Goal: Task Accomplishment & Management: Use online tool/utility

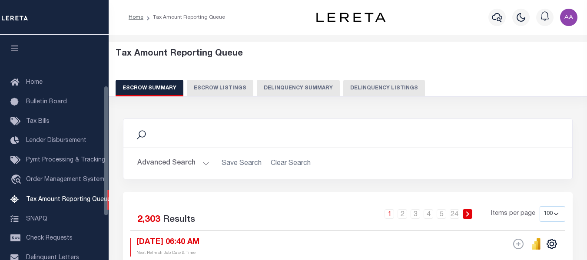
select select "100"
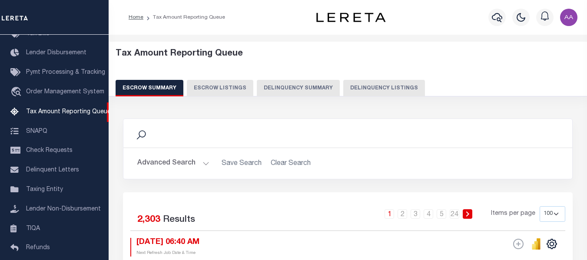
click at [360, 86] on button "Delinquency Listings" at bounding box center [384, 88] width 82 height 17
select select "100"
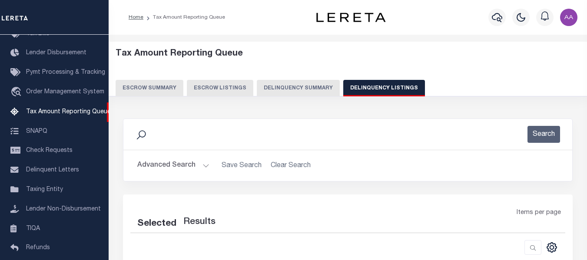
select select "100"
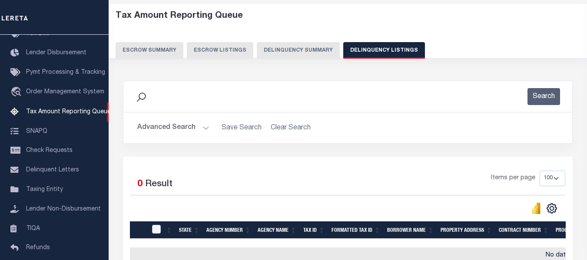
scroll to position [43, 0]
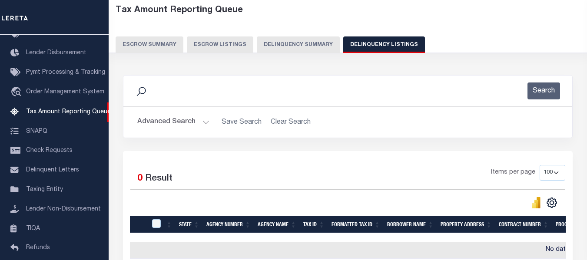
click at [181, 122] on button "Advanced Search" at bounding box center [173, 122] width 72 height 17
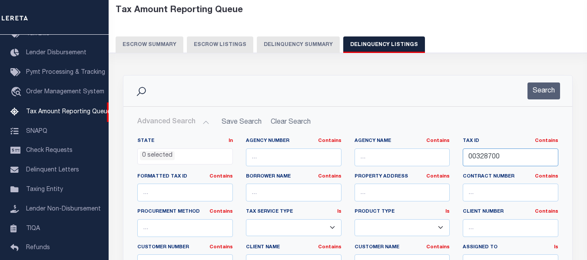
click at [477, 157] on input "00328700" at bounding box center [511, 158] width 96 height 18
paste input "21-100076-02"
type input "[PHONE_NUMBER]"
click at [555, 90] on button "Search" at bounding box center [544, 91] width 33 height 17
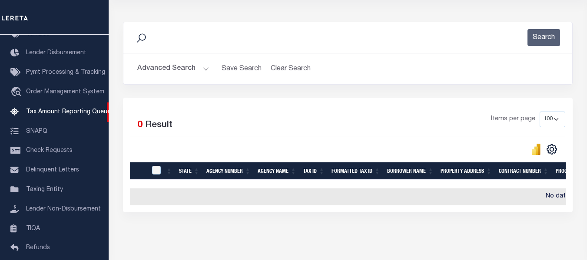
scroll to position [0, 0]
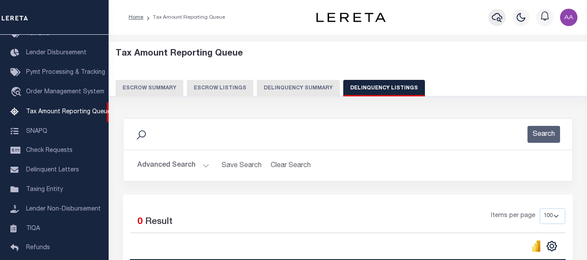
click at [495, 17] on icon "button" at bounding box center [497, 17] width 10 height 10
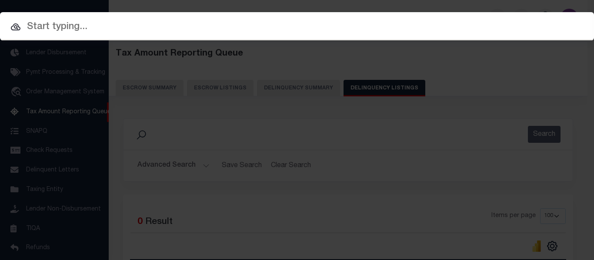
click at [121, 30] on input "text" at bounding box center [297, 27] width 594 height 15
paste input "[PHONE_NUMBER]"
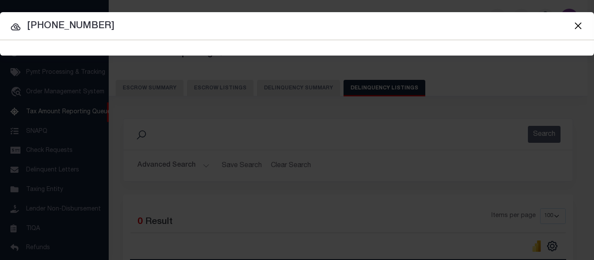
type input "[PHONE_NUMBER]"
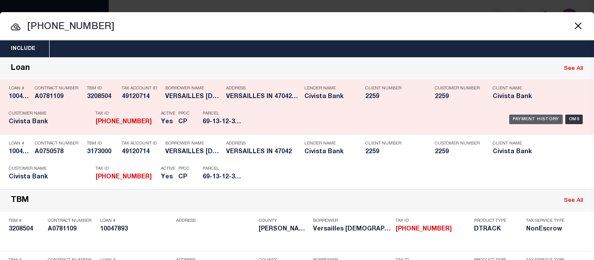
click at [521, 121] on div "Payment History" at bounding box center [535, 120] width 53 height 10
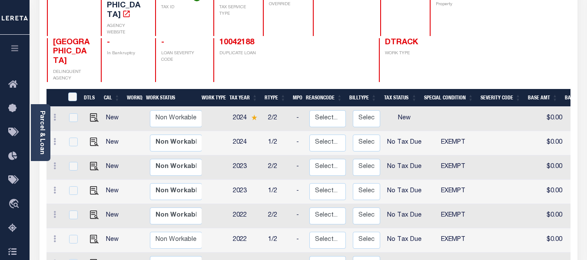
scroll to position [130, 0]
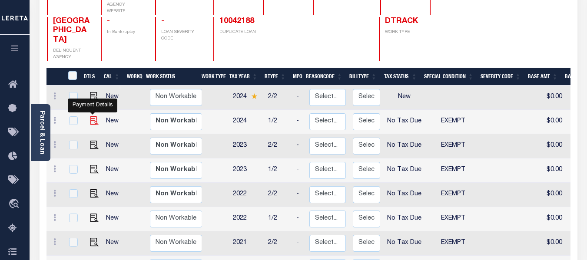
click at [90, 117] on img "" at bounding box center [94, 121] width 9 height 9
checkbox input "true"
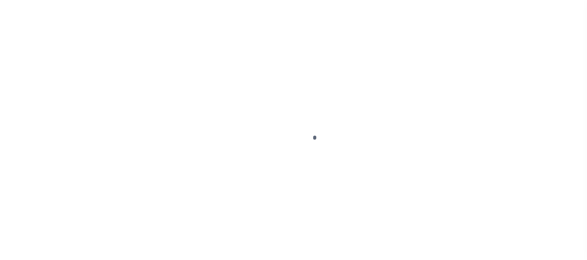
select select "NTX"
select select "5"
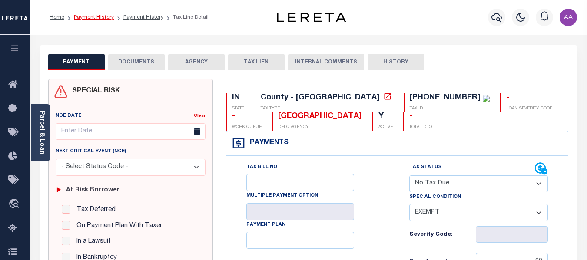
click at [91, 19] on link "Payment History" at bounding box center [94, 17] width 40 height 5
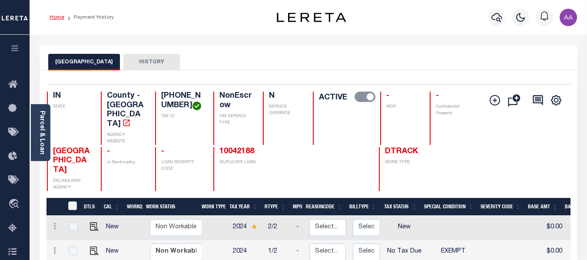
click at [57, 17] on link "Home" at bounding box center [57, 17] width 15 height 5
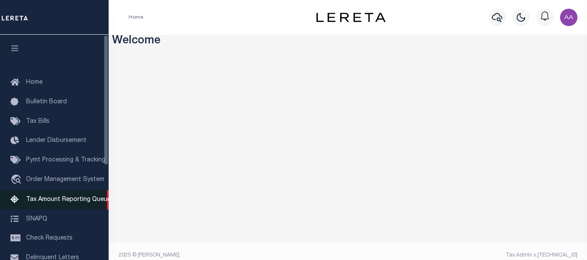
click at [52, 200] on span "Tax Amount Reporting Queue" at bounding box center [68, 200] width 85 height 6
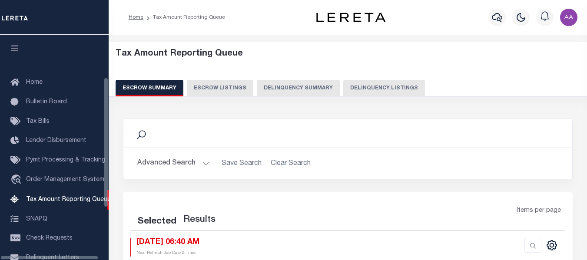
click at [312, 84] on button "Delinquency Summary" at bounding box center [298, 88] width 83 height 17
click at [365, 84] on button "Delinquency Listings" at bounding box center [384, 88] width 82 height 17
select select "100"
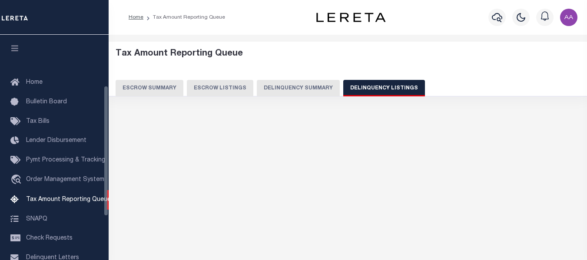
scroll to position [88, 0]
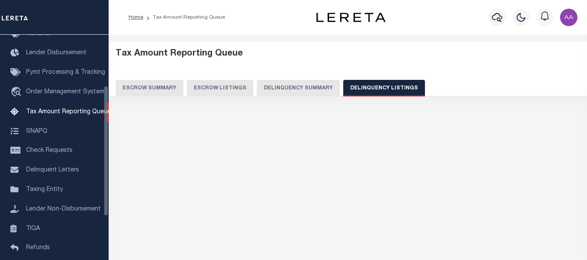
select select "100"
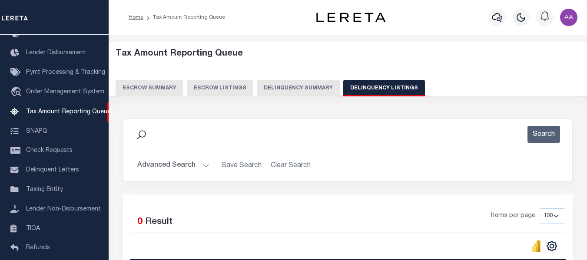
click at [168, 167] on button "Advanced Search" at bounding box center [173, 165] width 72 height 17
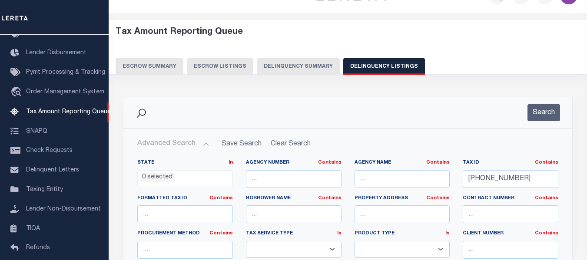
scroll to position [43, 0]
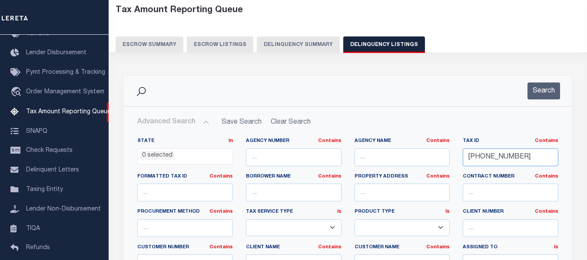
click at [500, 160] on input "[PHONE_NUMBER]" at bounding box center [511, 158] width 96 height 18
paste input "[PHONE_NUMBER]"
type input "[PHONE_NUMBER]"
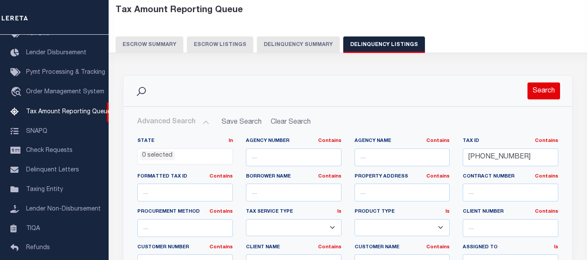
click at [548, 92] on button "Search" at bounding box center [544, 91] width 33 height 17
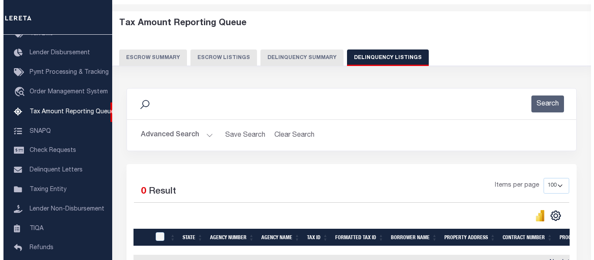
scroll to position [0, 0]
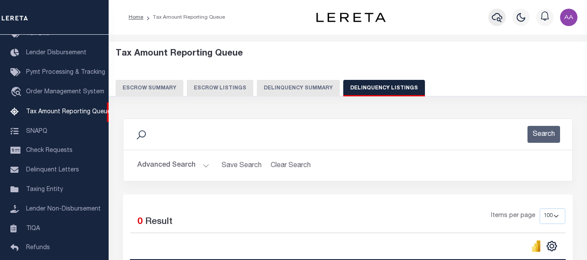
click at [494, 18] on icon "button" at bounding box center [497, 17] width 10 height 10
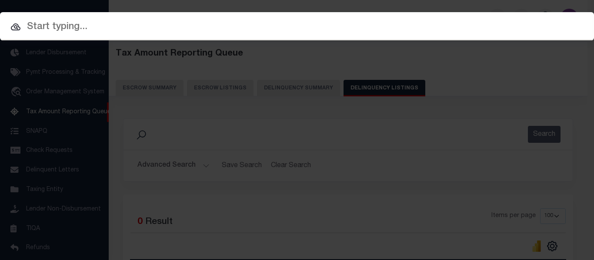
paste input "[PHONE_NUMBER]"
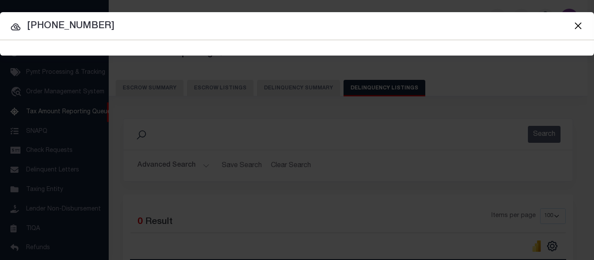
type input "[PHONE_NUMBER]"
click at [166, 20] on input "[PHONE_NUMBER]" at bounding box center [297, 26] width 594 height 15
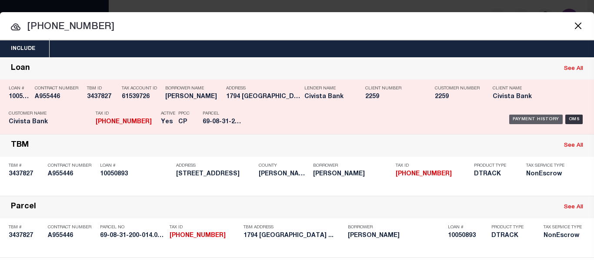
click at [530, 121] on div "Payment History" at bounding box center [535, 120] width 53 height 10
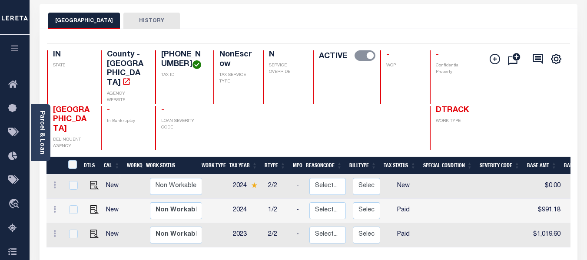
scroll to position [43, 0]
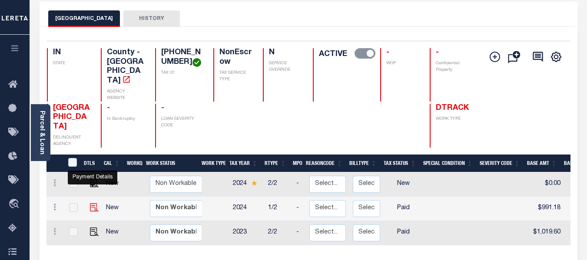
click at [91, 203] on img "" at bounding box center [94, 207] width 9 height 9
checkbox input "true"
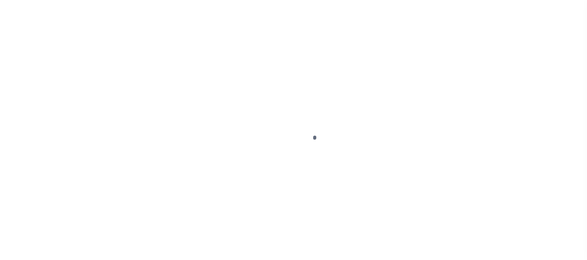
select select "PYD"
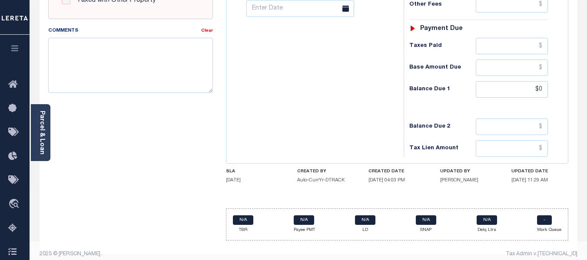
scroll to position [391, 0]
